Goal: Task Accomplishment & Management: Use online tool/utility

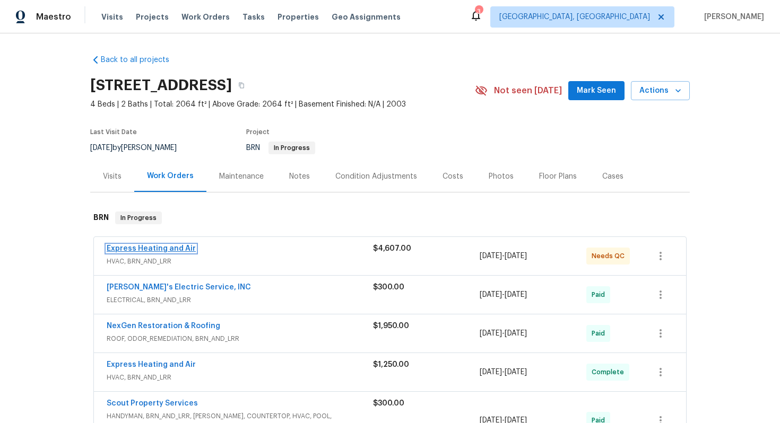
click at [128, 251] on link "Express Heating and Air" at bounding box center [151, 248] width 89 height 7
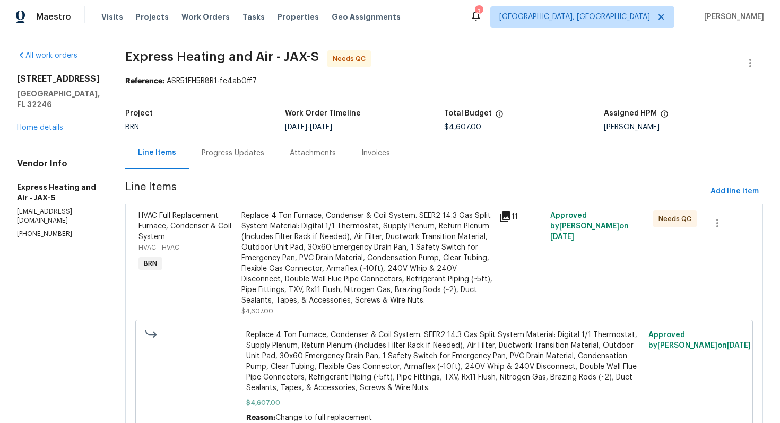
click at [263, 154] on div "Progress Updates" at bounding box center [233, 153] width 63 height 11
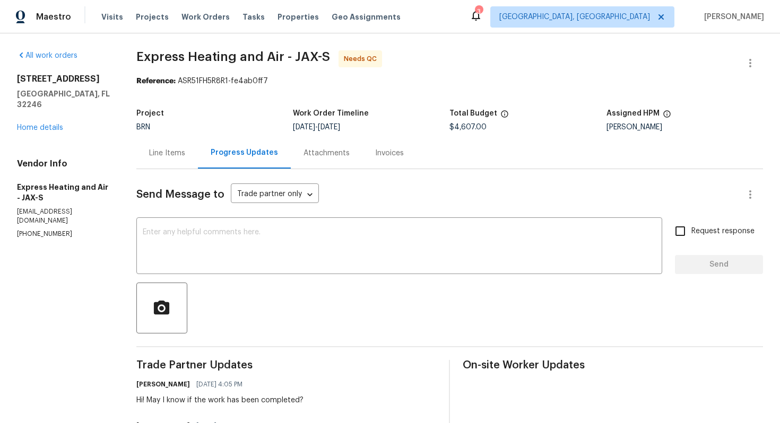
click at [181, 151] on div "Line Items" at bounding box center [167, 153] width 36 height 11
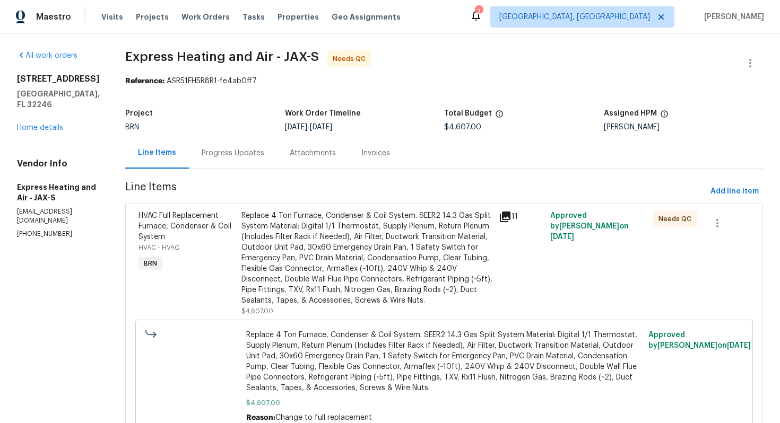
click at [325, 239] on div "Replace 4 Ton Furnace, Condenser & Coil System. SEER2 14.3 Gas Split System Mat…" at bounding box center [366, 258] width 251 height 95
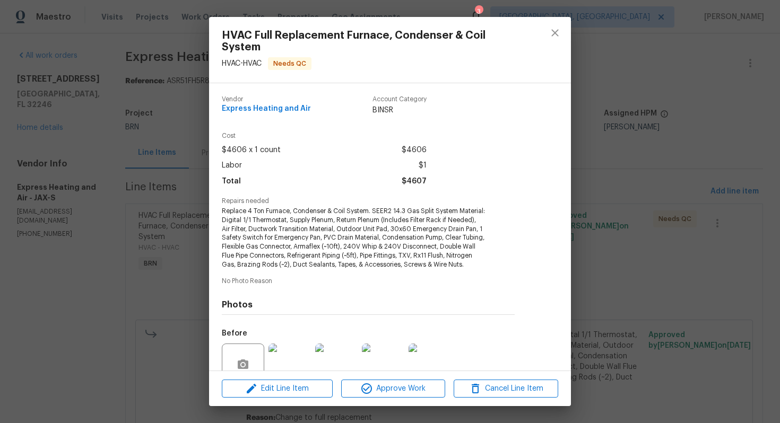
scroll to position [103, 0]
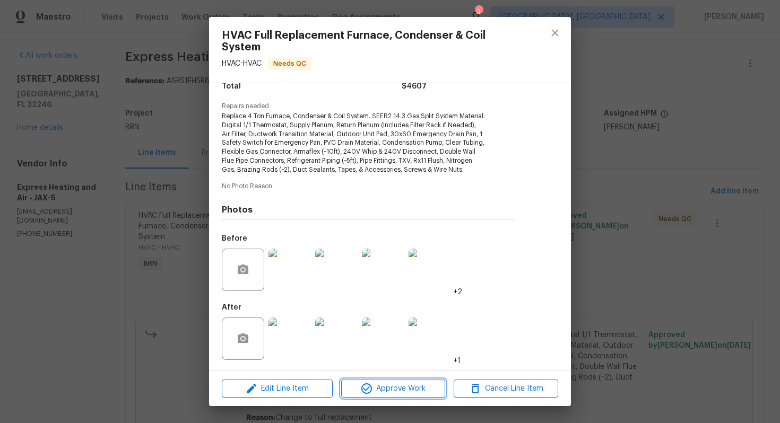
click at [386, 382] on span "Approve Work" at bounding box center [393, 388] width 98 height 13
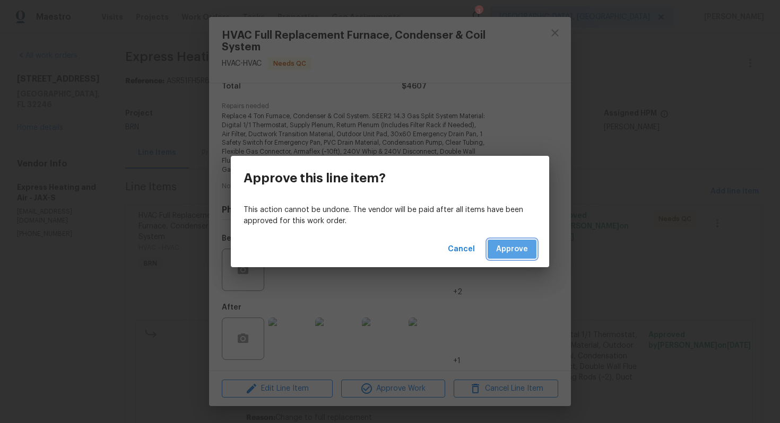
click at [525, 249] on span "Approve" at bounding box center [512, 249] width 32 height 13
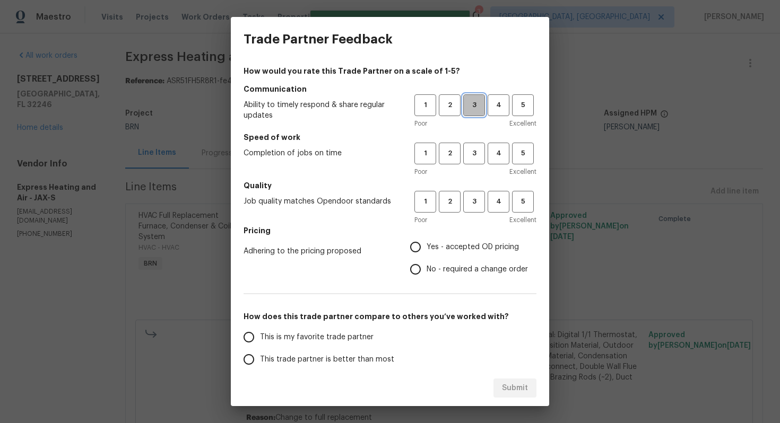
click at [470, 115] on button "3" at bounding box center [474, 105] width 22 height 22
click at [472, 156] on span "3" at bounding box center [474, 153] width 20 height 12
click at [472, 210] on button "3" at bounding box center [474, 202] width 22 height 22
click at [430, 273] on span "No - required a change order" at bounding box center [476, 269] width 101 height 11
click at [426, 273] on input "No - required a change order" at bounding box center [415, 269] width 22 height 22
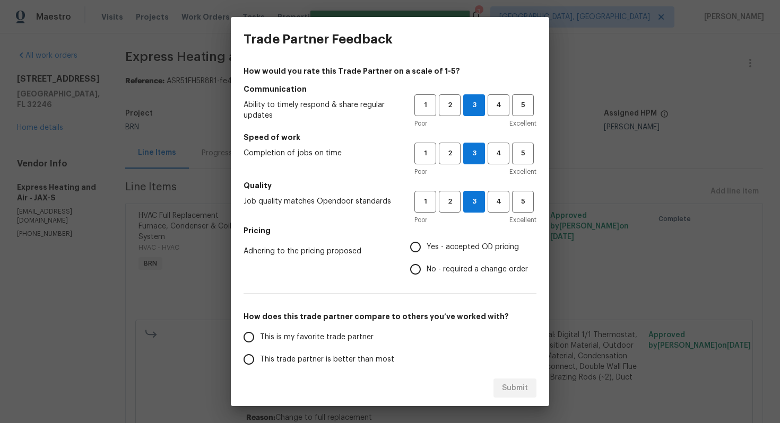
radio input "true"
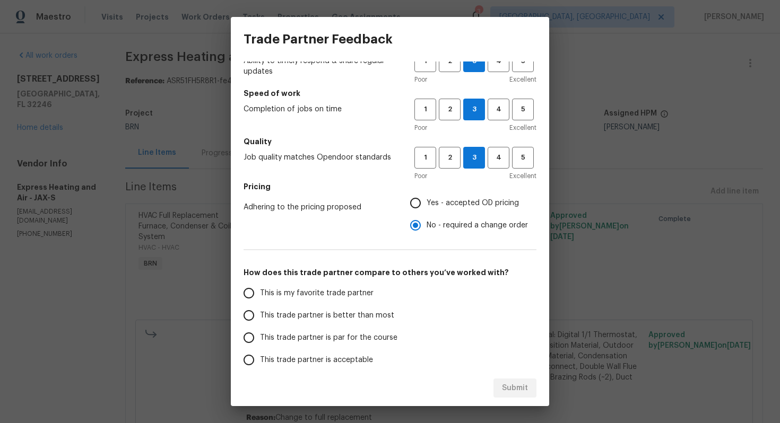
scroll to position [58, 0]
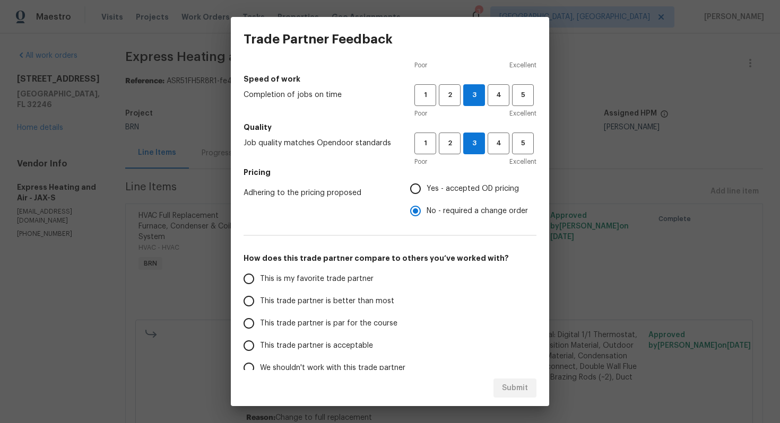
click at [311, 313] on label "This trade partner is par for the course" at bounding box center [322, 323] width 168 height 22
click at [260, 313] on input "This trade partner is par for the course" at bounding box center [249, 323] width 22 height 22
click at [516, 392] on span "Submit" at bounding box center [515, 388] width 26 height 13
radio input "true"
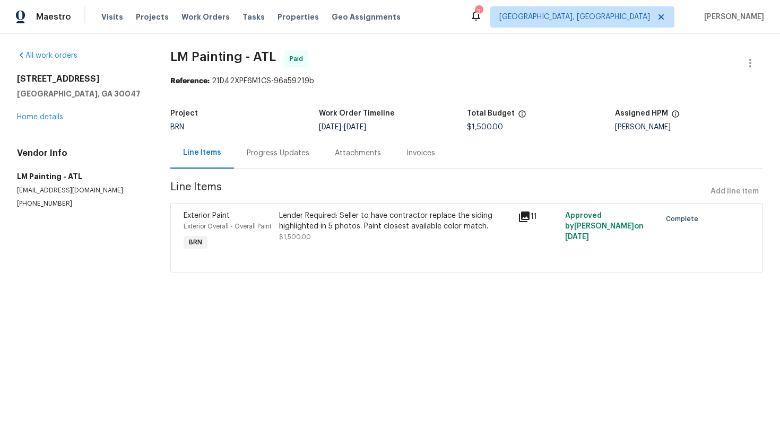
click at [296, 158] on div "Progress Updates" at bounding box center [278, 153] width 63 height 11
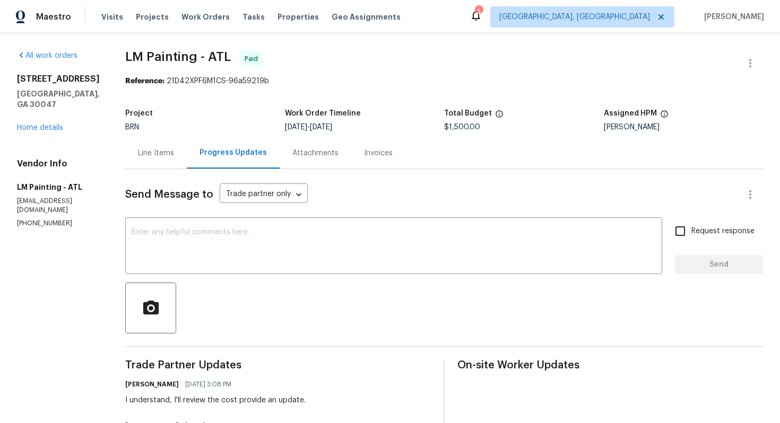
click at [182, 145] on div "Line Items" at bounding box center [156, 152] width 62 height 31
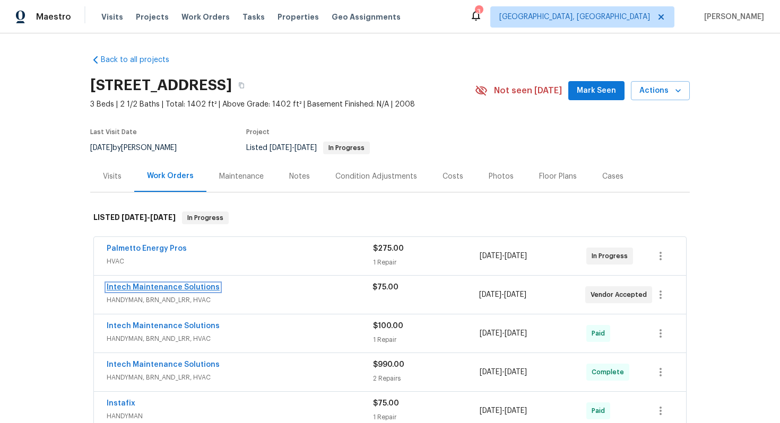
click at [172, 286] on link "Intech Maintenance Solutions" at bounding box center [163, 287] width 113 height 7
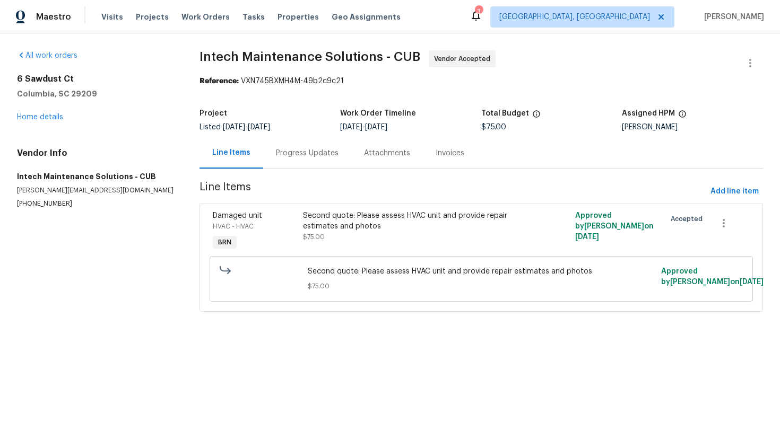
click at [270, 154] on div "Progress Updates" at bounding box center [307, 152] width 88 height 31
